Goal: Task Accomplishment & Management: Manage account settings

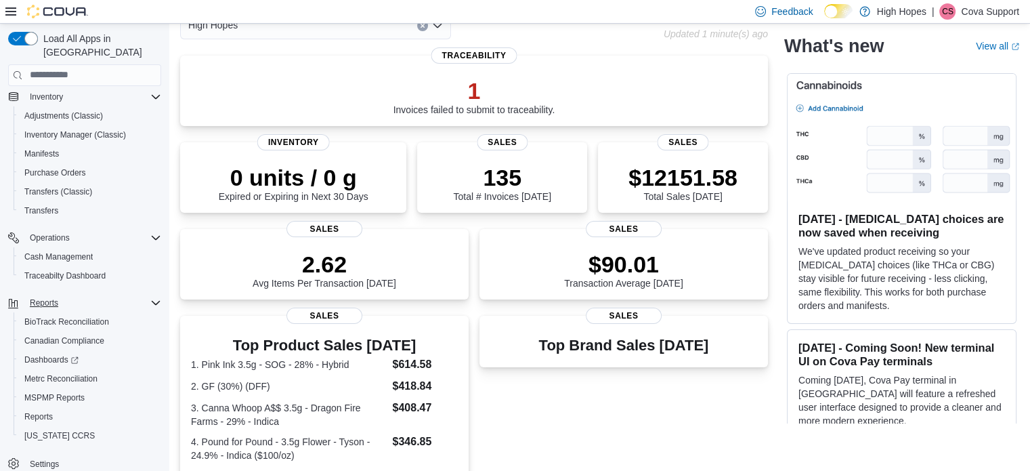
scroll to position [135, 0]
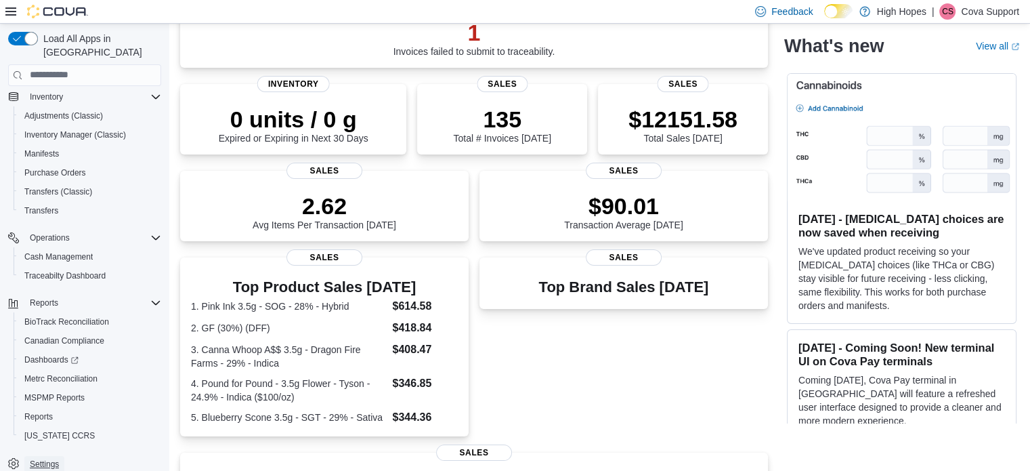
click at [60, 456] on link "Settings" at bounding box center [44, 464] width 40 height 16
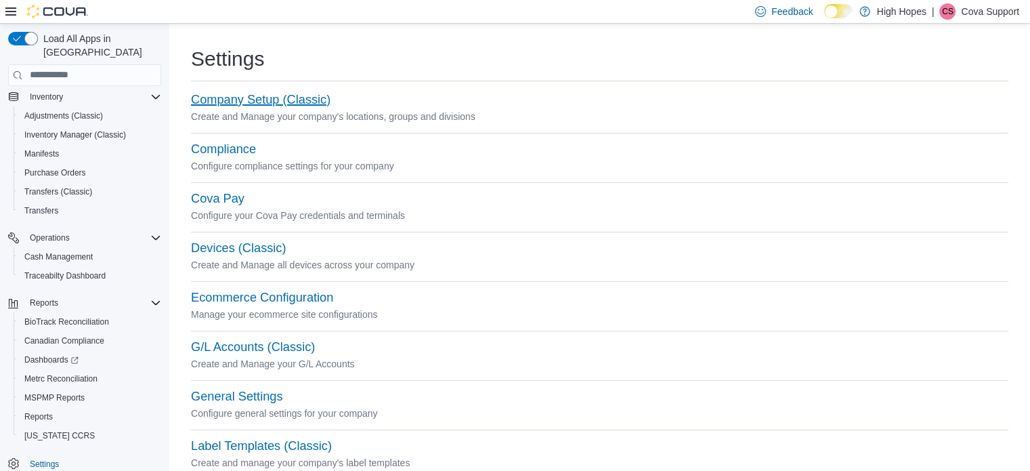
click at [292, 100] on button "Company Setup (Classic)" at bounding box center [260, 100] width 139 height 14
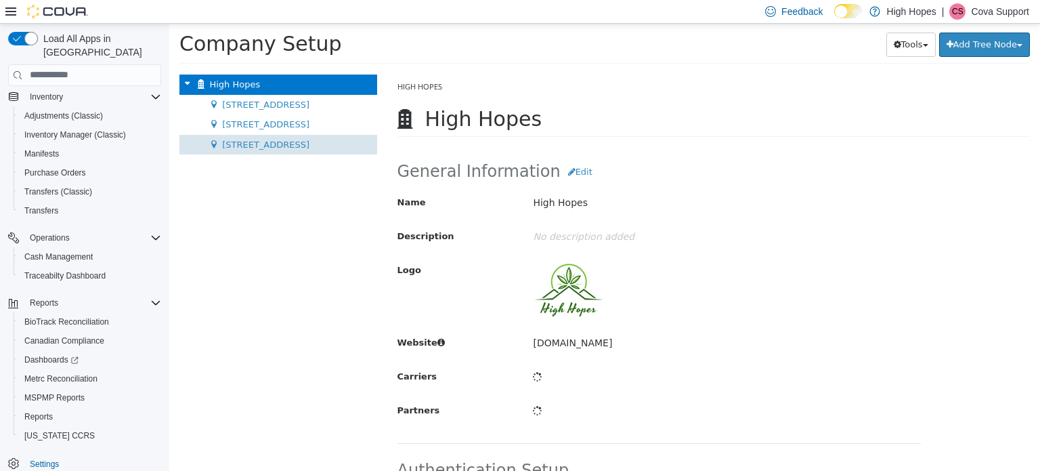
click at [260, 139] on span "[STREET_ADDRESS]" at bounding box center [265, 144] width 87 height 10
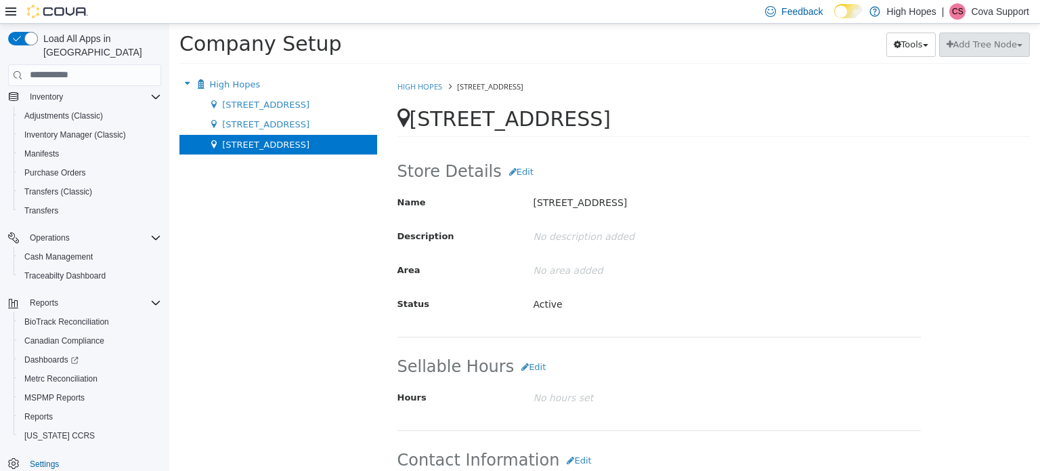
click at [1003, 12] on p "Cova Support" at bounding box center [1000, 11] width 58 height 16
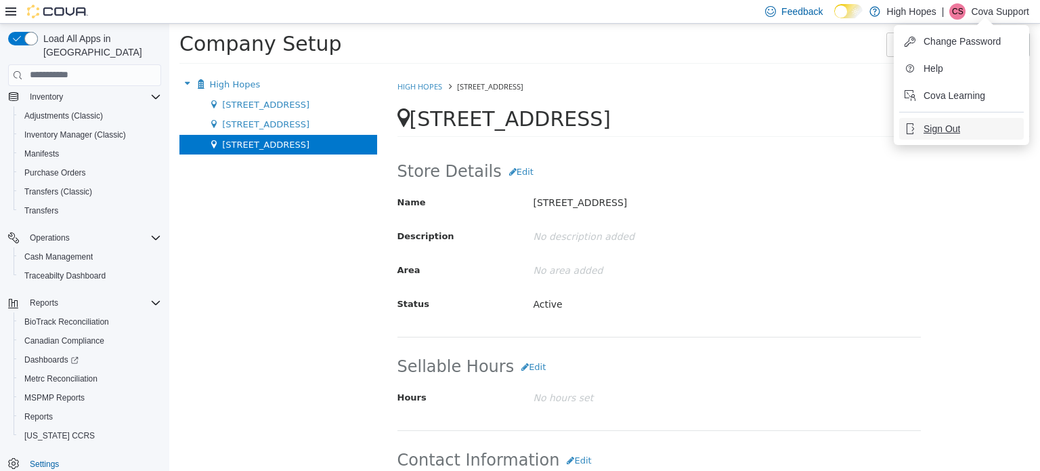
click at [940, 124] on span "Sign Out" at bounding box center [941, 129] width 37 height 14
